Goal: Transaction & Acquisition: Purchase product/service

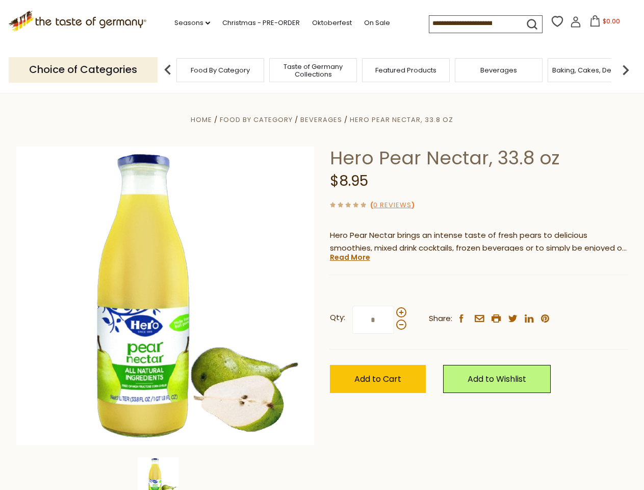
click at [322, 245] on div "Home Food By Category [GEOGRAPHIC_DATA] Hero Pear Nectar, 33.8 oz Hero Pear Nec…" at bounding box center [322, 309] width 627 height 393
click at [188, 23] on link "Seasons dropdown_arrow" at bounding box center [192, 22] width 36 height 11
click at [603, 24] on span "$0.00" at bounding box center [611, 21] width 17 height 9
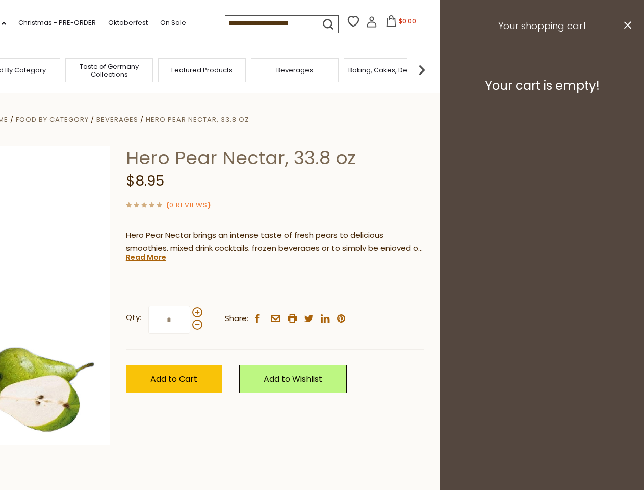
click at [86, 69] on div "All Seasons Recipes Game Day [DATE] [DATE] [DATE][PERSON_NAME] [DATE] Springfes…" at bounding box center [28, 239] width 116 height 433
click at [432, 69] on img at bounding box center [422, 70] width 20 height 20
click at [322, 291] on div "Qty: * Share: facebook email printer twitter linkedin pinterest" at bounding box center [275, 319] width 298 height 59
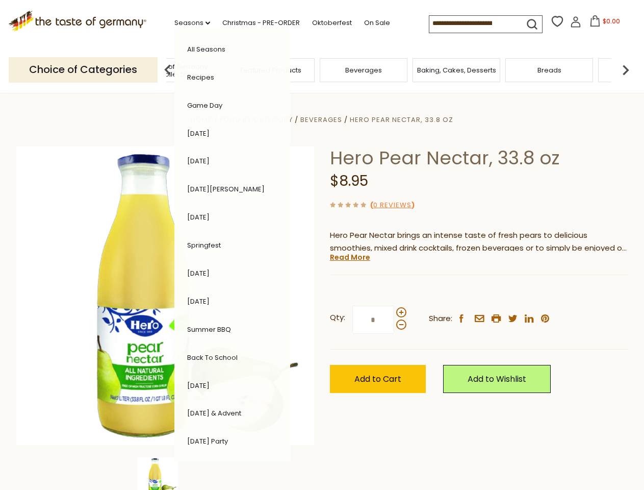
click at [165, 473] on img at bounding box center [158, 477] width 41 height 41
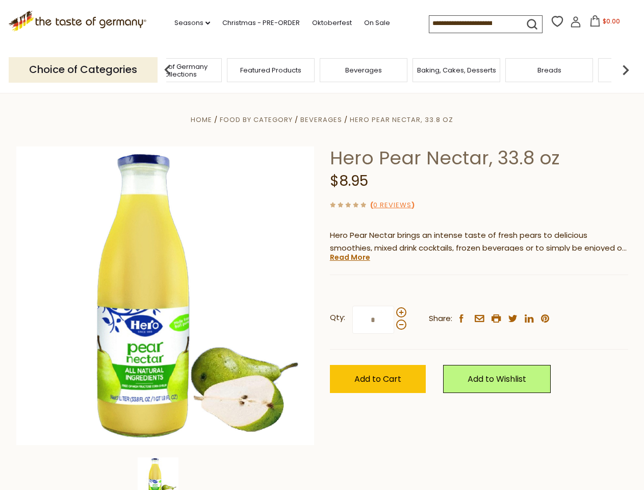
click at [165, 473] on img at bounding box center [158, 477] width 41 height 41
click at [349, 257] on link "Read More" at bounding box center [350, 257] width 40 height 10
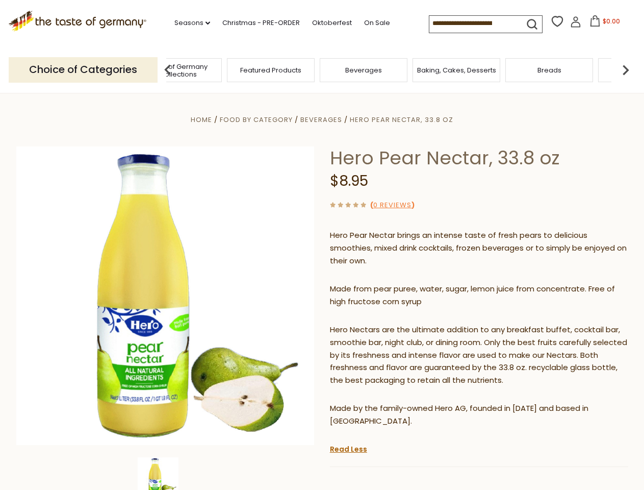
click at [401, 323] on p "Hero Nectars are the ultimate addition to any breakfast buffet, cocktail bar, s…" at bounding box center [479, 355] width 298 height 64
